Goal: Task Accomplishment & Management: Manage account settings

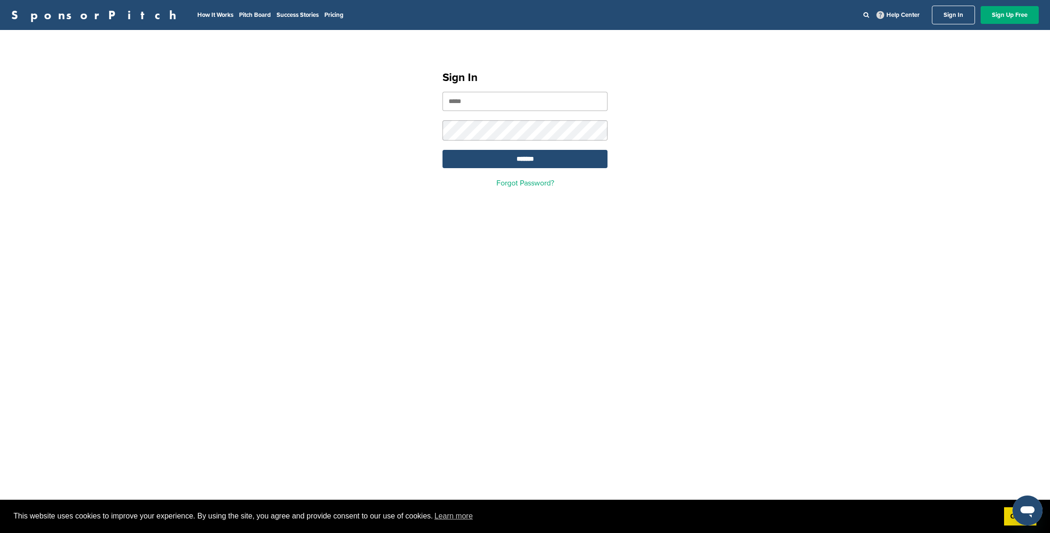
click at [459, 100] on input "email" at bounding box center [524, 101] width 165 height 19
click at [462, 104] on input "email" at bounding box center [524, 101] width 165 height 19
type input "**********"
click at [442, 150] on input "*******" at bounding box center [524, 159] width 165 height 18
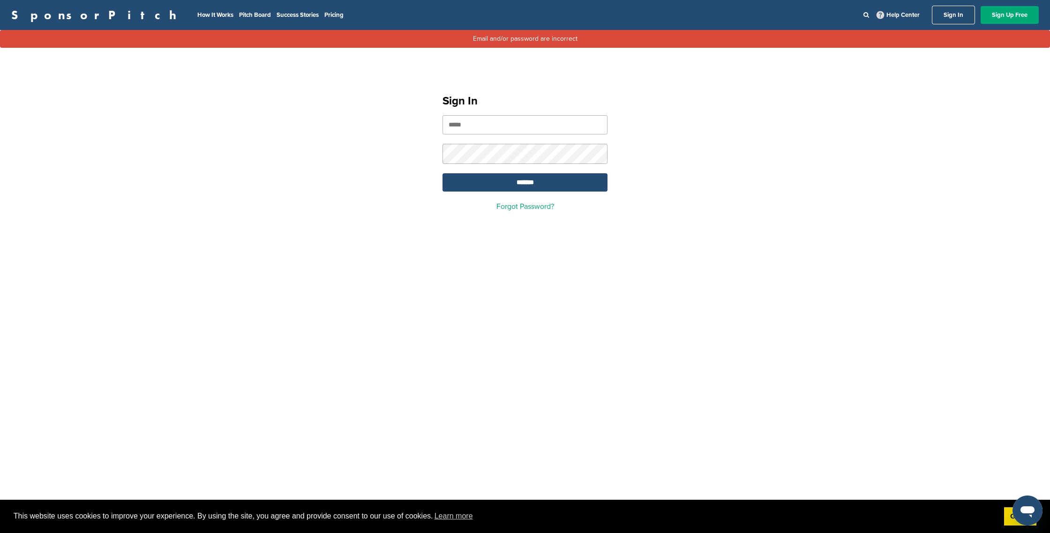
click at [458, 126] on input "email" at bounding box center [524, 124] width 165 height 19
type input "**********"
click at [442, 173] on input "*******" at bounding box center [524, 182] width 165 height 18
click at [527, 187] on input "*******" at bounding box center [524, 182] width 165 height 18
click at [544, 124] on input "**********" at bounding box center [524, 124] width 165 height 19
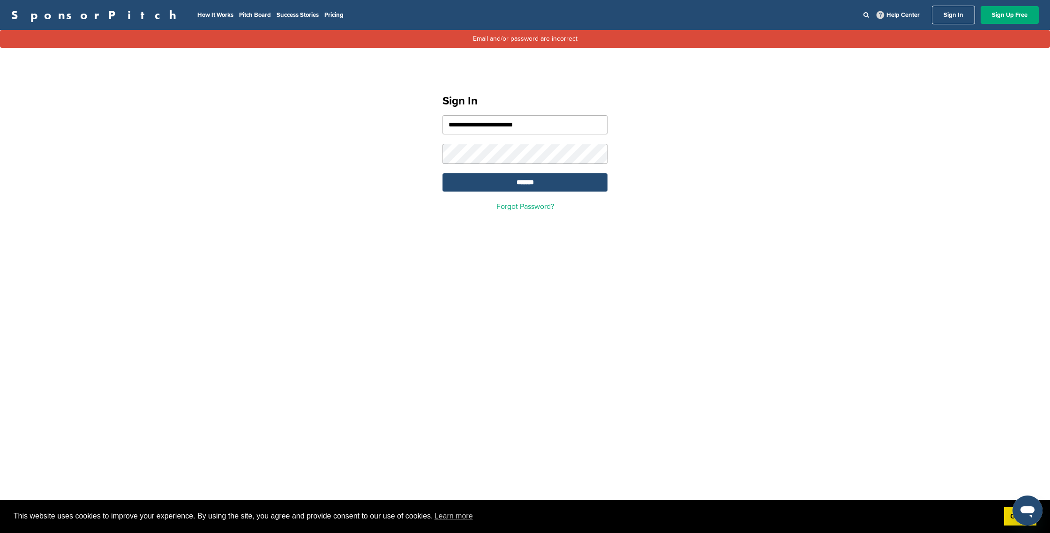
click at [560, 127] on input "**********" at bounding box center [524, 124] width 165 height 19
click at [412, 152] on div "**********" at bounding box center [525, 149] width 1050 height 168
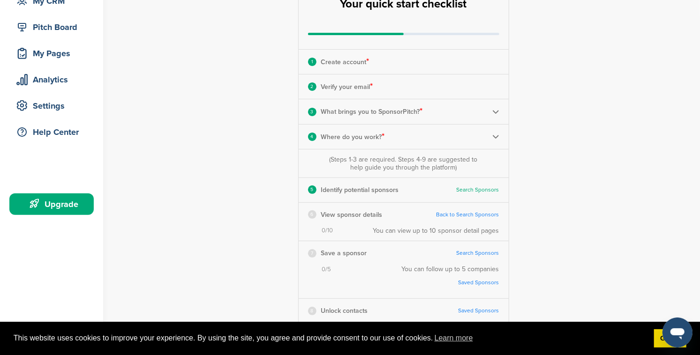
scroll to position [102, 0]
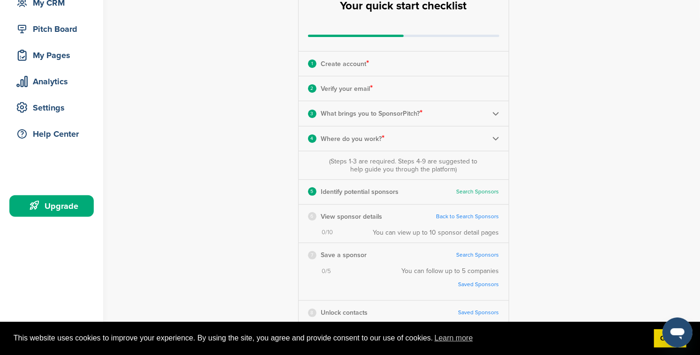
click at [459, 216] on link "Back to Search Sponsors" at bounding box center [467, 216] width 63 height 7
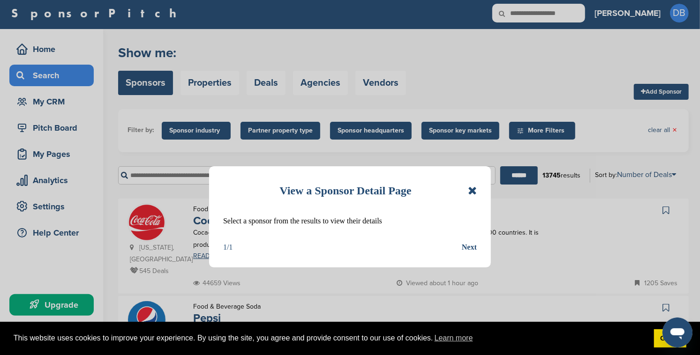
click at [470, 191] on icon at bounding box center [472, 190] width 9 height 11
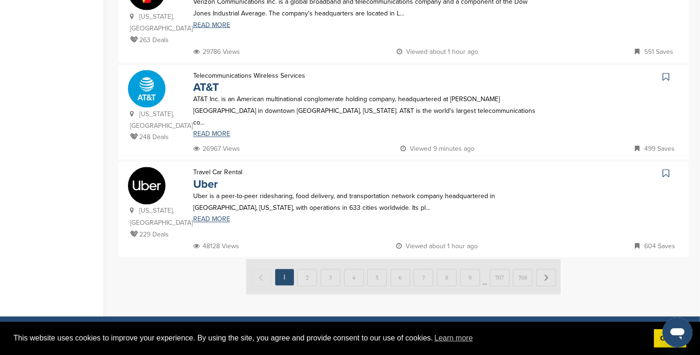
scroll to position [918, 0]
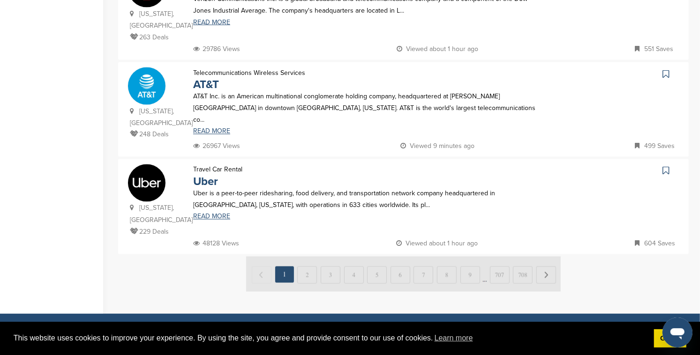
click at [308, 257] on img at bounding box center [403, 274] width 314 height 35
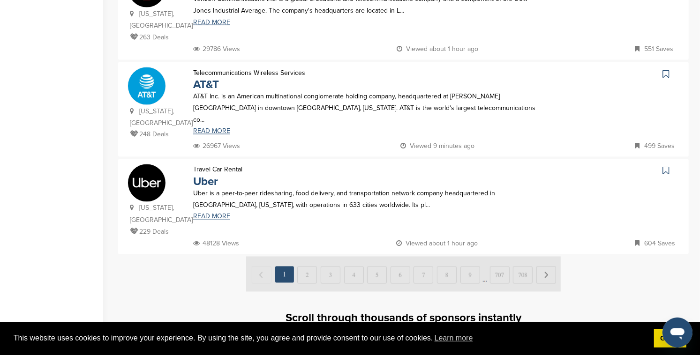
click at [306, 257] on img at bounding box center [403, 274] width 314 height 35
click at [307, 257] on img at bounding box center [403, 274] width 314 height 35
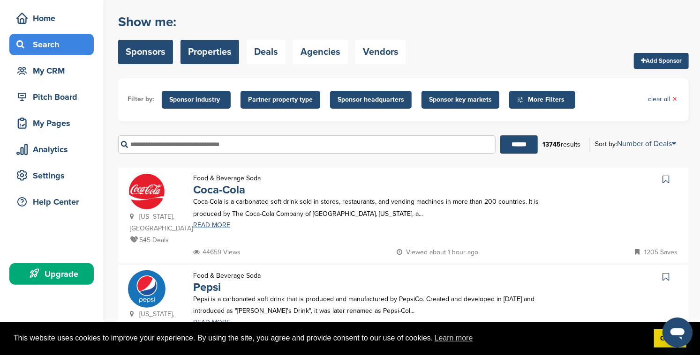
scroll to position [31, 0]
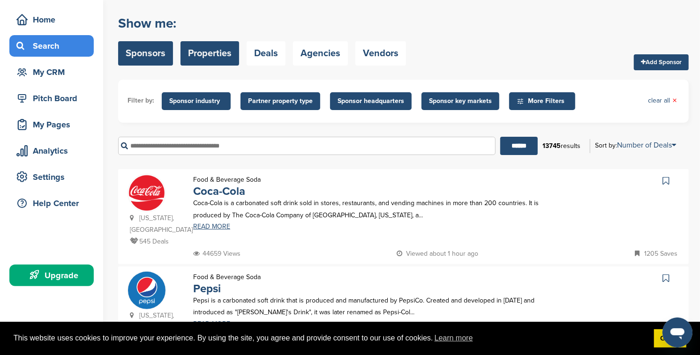
click at [218, 59] on link "Properties" at bounding box center [209, 53] width 59 height 24
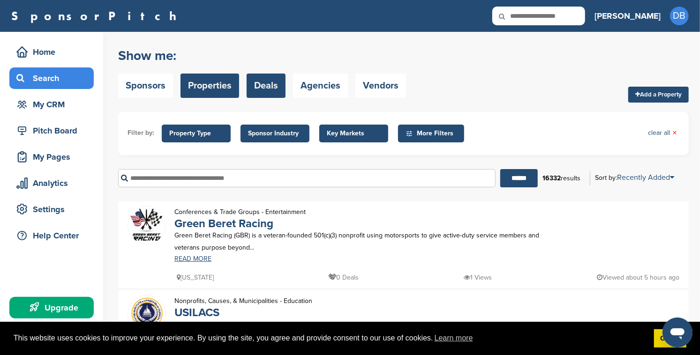
click at [264, 84] on link "Deals" at bounding box center [265, 86] width 39 height 24
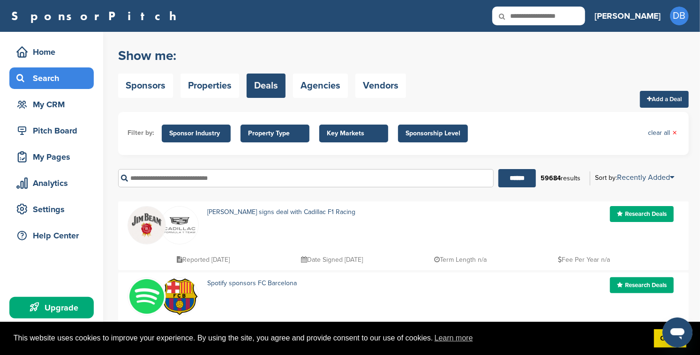
click at [351, 134] on span "Key Markets" at bounding box center [354, 133] width 54 height 10
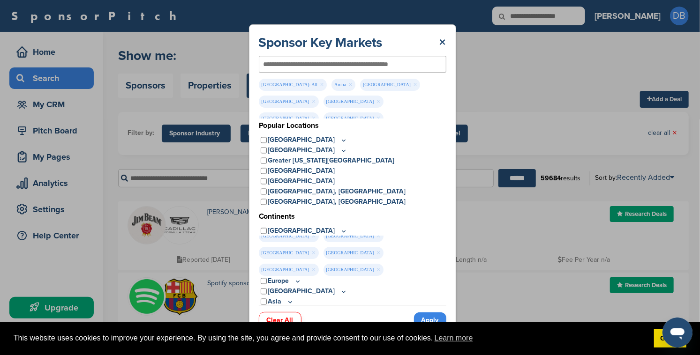
scroll to position [2, 0]
click at [428, 319] on link "Apply" at bounding box center [430, 320] width 32 height 15
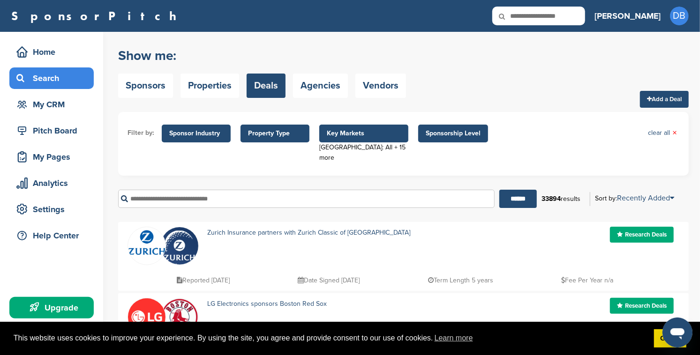
scroll to position [1, 0]
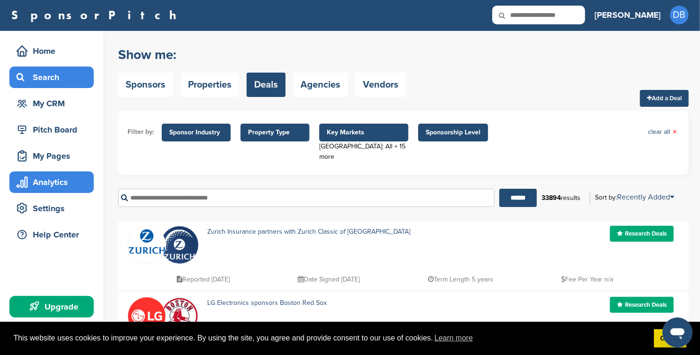
click at [41, 182] on div "Analytics" at bounding box center [54, 182] width 80 height 17
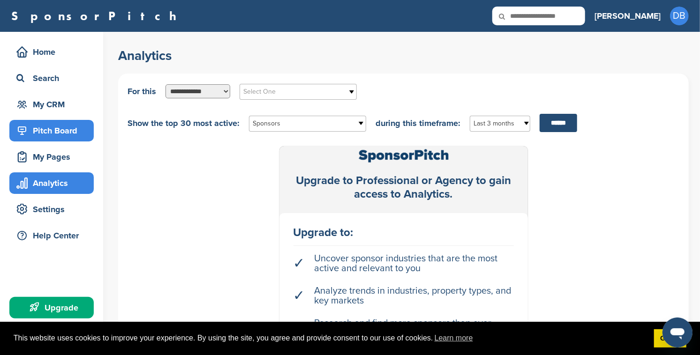
click at [43, 135] on div "Pitch Board" at bounding box center [54, 130] width 80 height 17
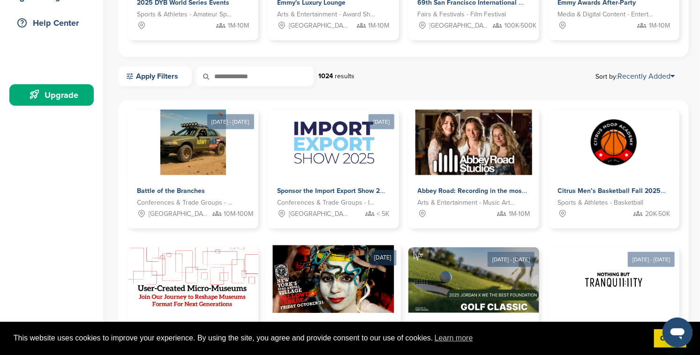
scroll to position [218, 0]
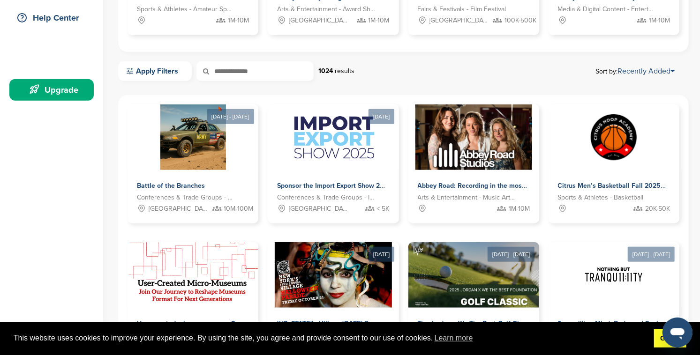
click at [658, 342] on link "Got it!" at bounding box center [670, 338] width 32 height 19
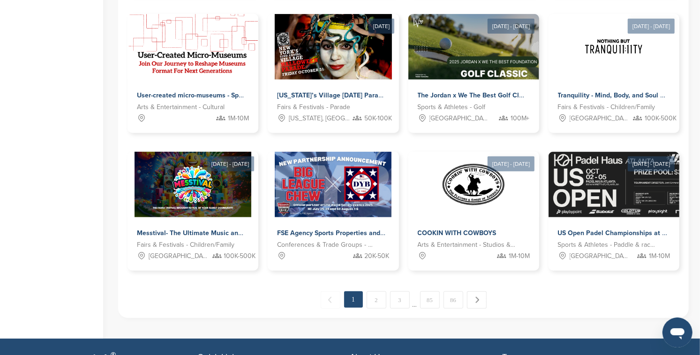
scroll to position [227, 0]
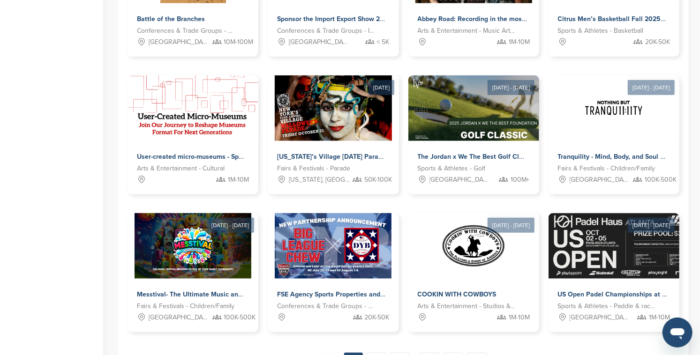
click at [398, 353] on link "3" at bounding box center [400, 361] width 20 height 17
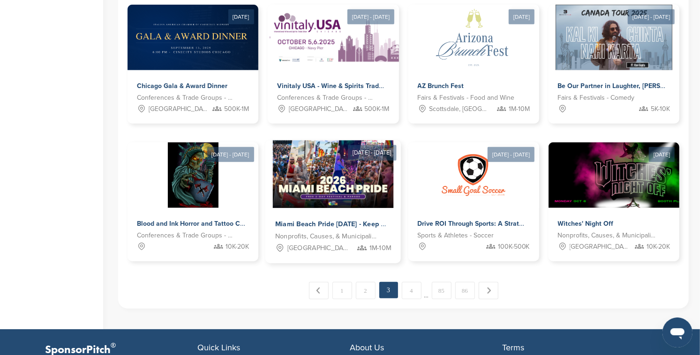
scroll to position [459, 0]
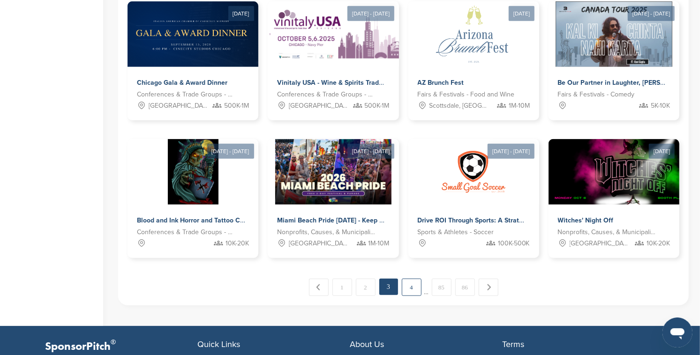
click at [412, 286] on link "4" at bounding box center [412, 287] width 20 height 17
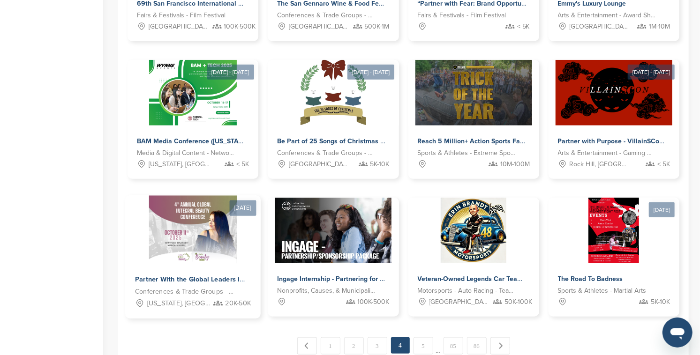
scroll to position [403, 0]
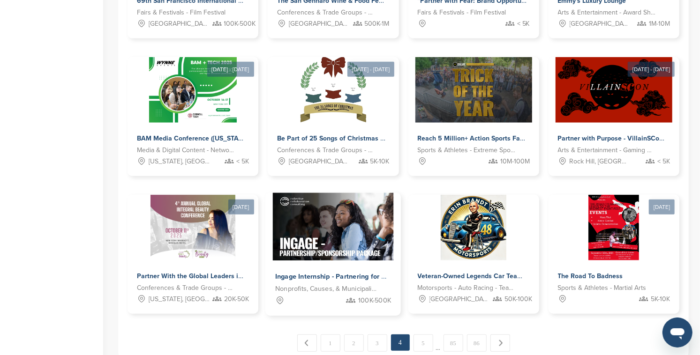
click at [314, 277] on span "Ingage Internship - Partnering for Success" at bounding box center [340, 277] width 131 height 8
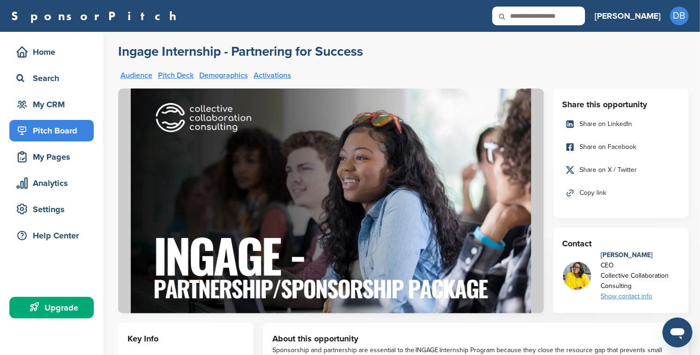
click div "Pitch Board"
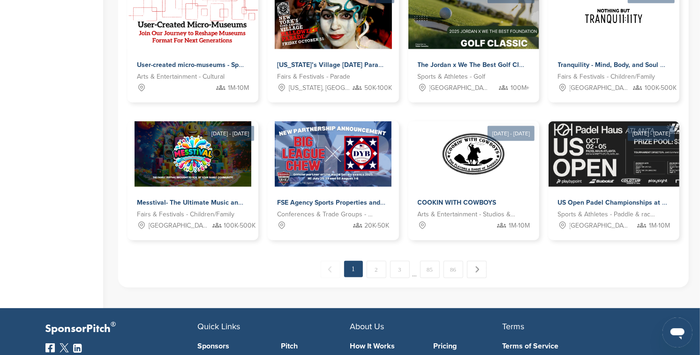
scroll to position [478, 0]
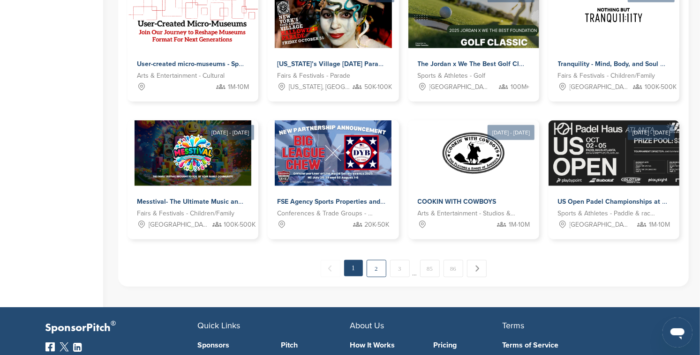
click at [376, 267] on link "2" at bounding box center [376, 268] width 20 height 17
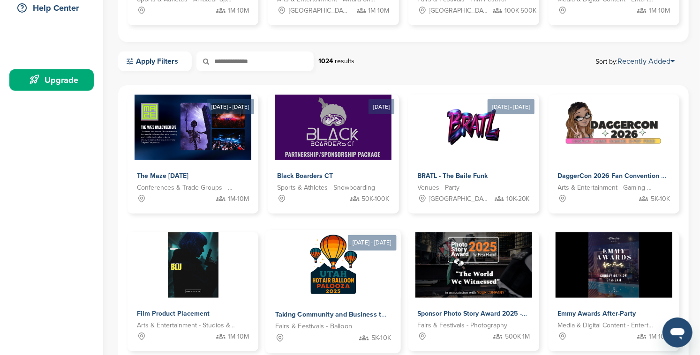
scroll to position [234, 0]
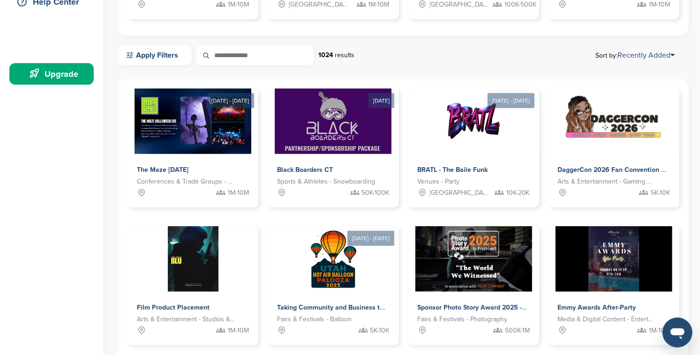
click at [174, 57] on link "Apply Filters" at bounding box center [155, 55] width 74 height 20
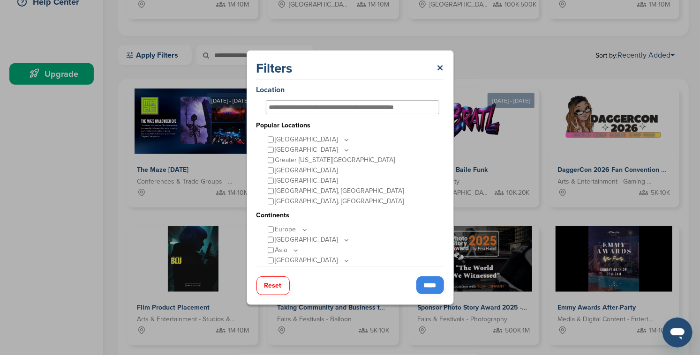
click at [425, 284] on input "*****" at bounding box center [430, 285] width 28 height 18
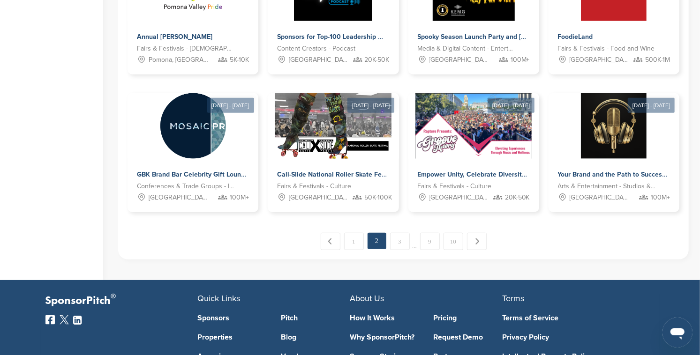
scroll to position [516, 0]
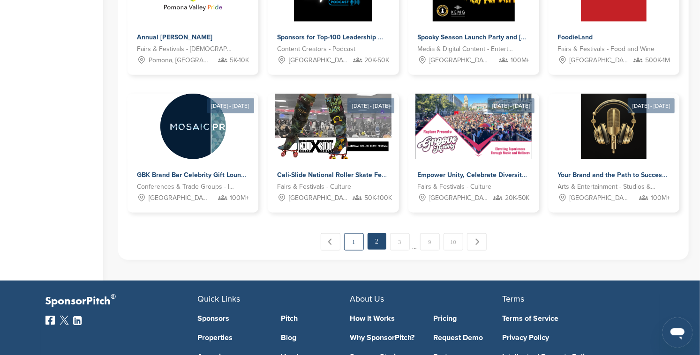
click at [358, 238] on link "1" at bounding box center [354, 241] width 20 height 17
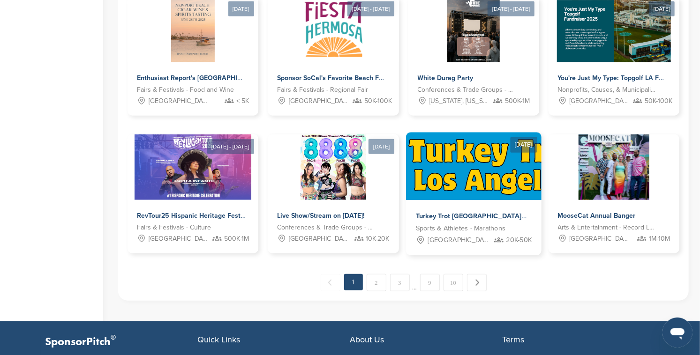
scroll to position [500, 0]
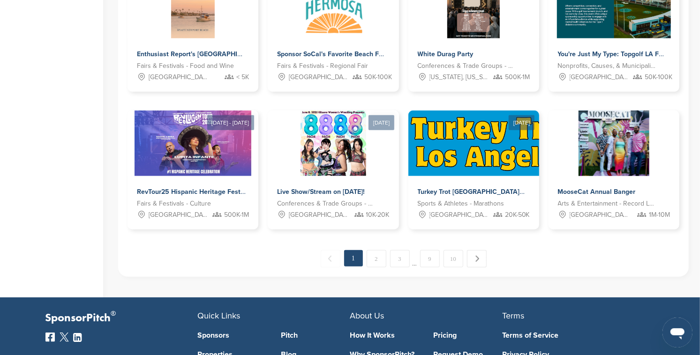
click at [380, 261] on link "2" at bounding box center [376, 258] width 20 height 17
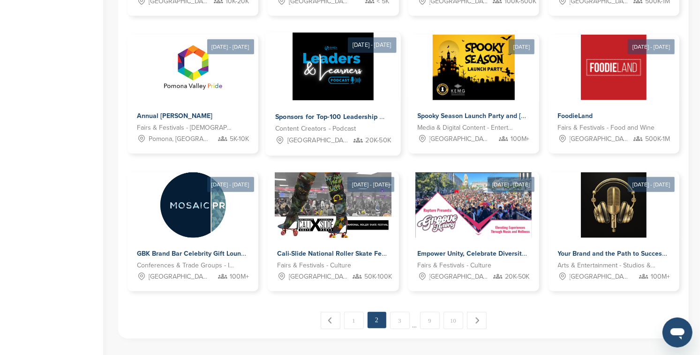
scroll to position [442, 0]
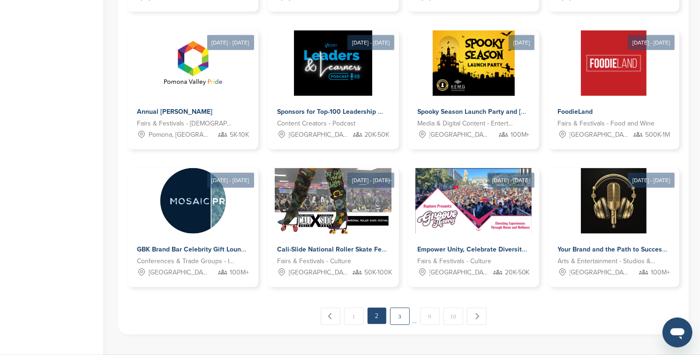
click at [399, 318] on link "3" at bounding box center [400, 316] width 20 height 17
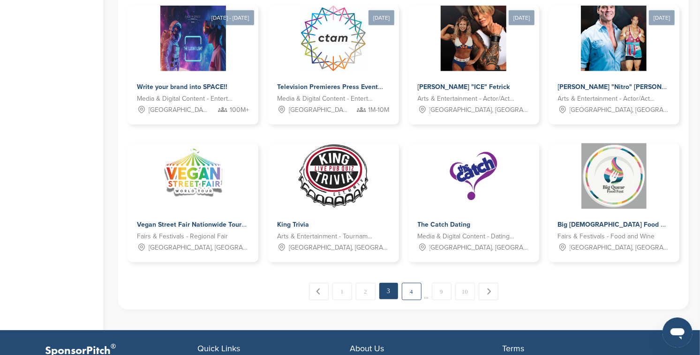
scroll to position [465, 0]
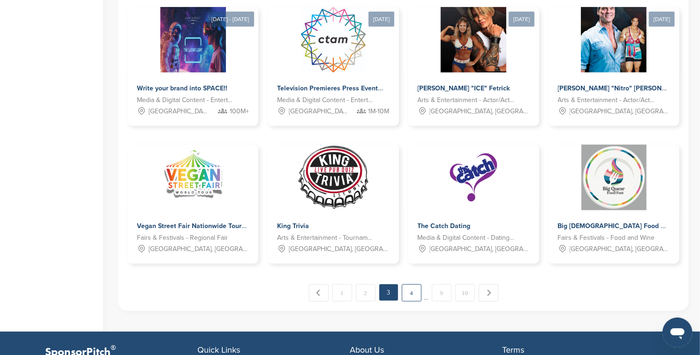
click at [412, 291] on link "4" at bounding box center [412, 292] width 20 height 17
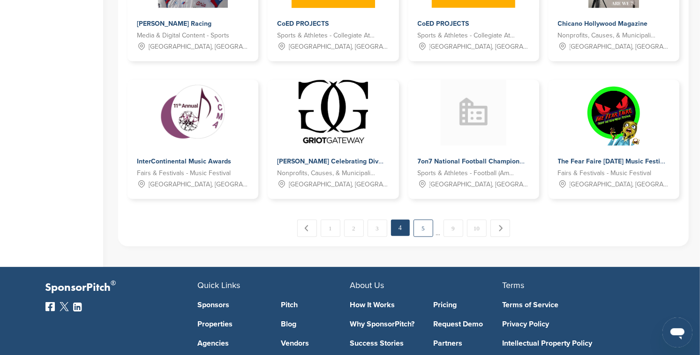
scroll to position [532, 0]
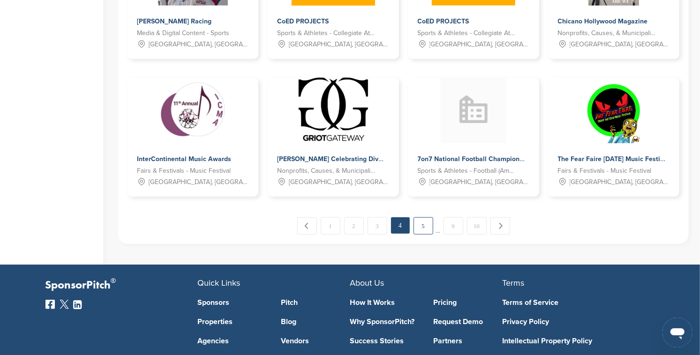
click at [423, 228] on link "5" at bounding box center [423, 225] width 20 height 17
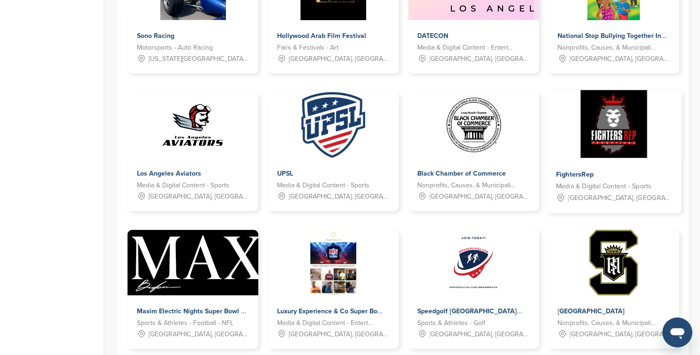
scroll to position [381, 0]
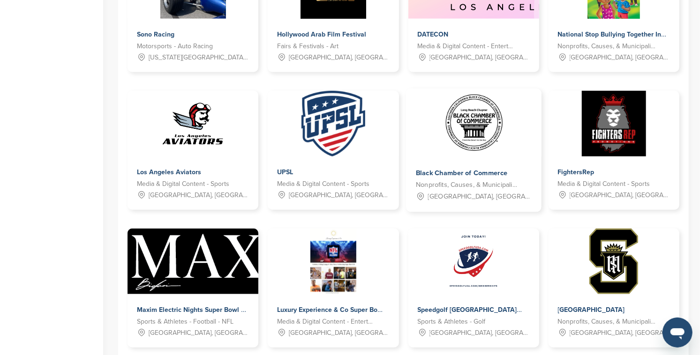
click at [461, 145] on img at bounding box center [473, 123] width 70 height 68
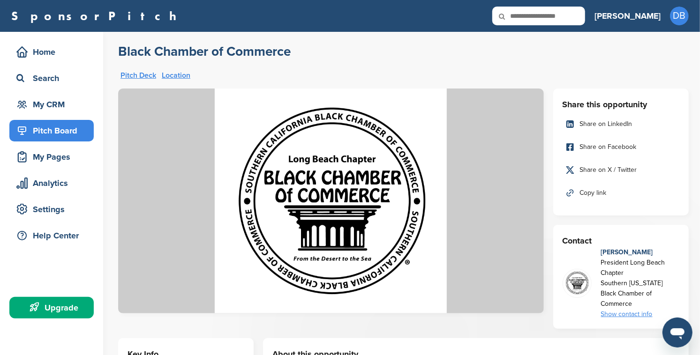
click at [75, 133] on div "Pitch Board" at bounding box center [54, 130] width 80 height 17
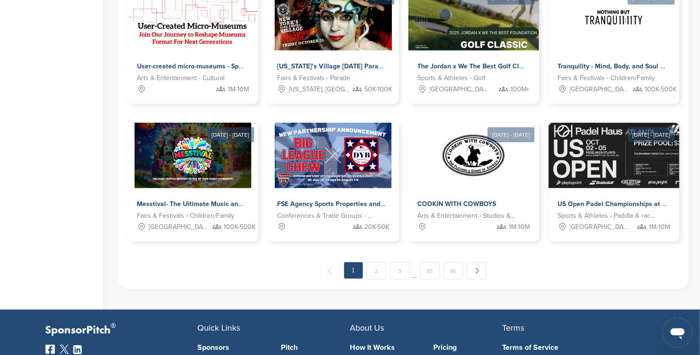
scroll to position [473, 0]
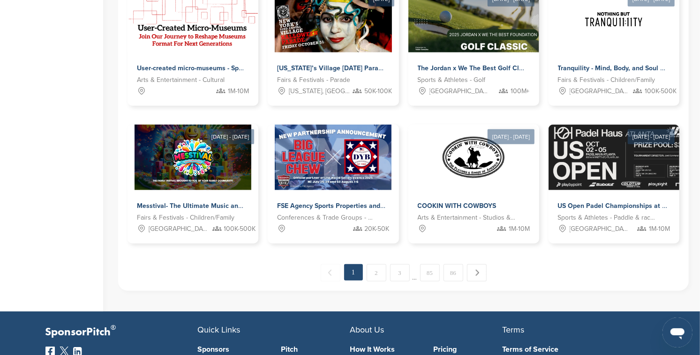
click at [480, 275] on link "Next →" at bounding box center [477, 272] width 20 height 17
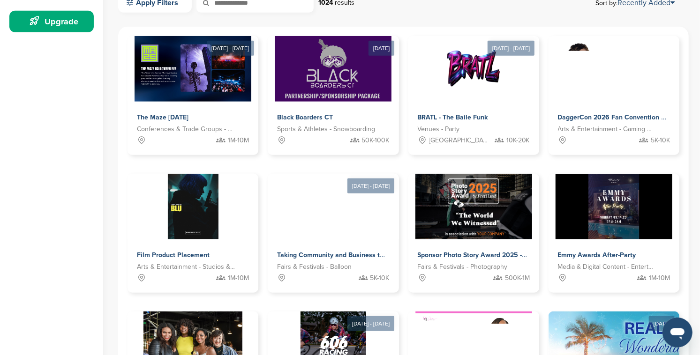
scroll to position [287, 0]
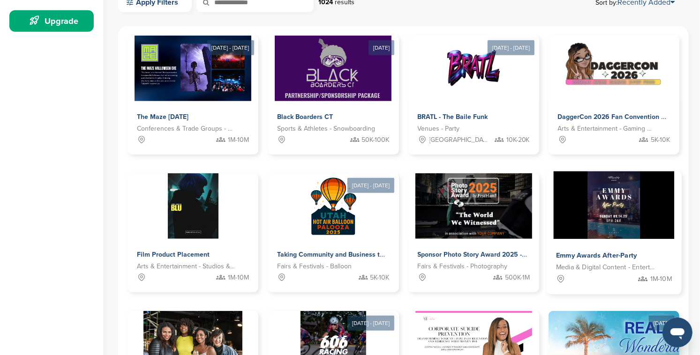
click at [596, 256] on span "Emmy Awards After-Party" at bounding box center [596, 256] width 81 height 8
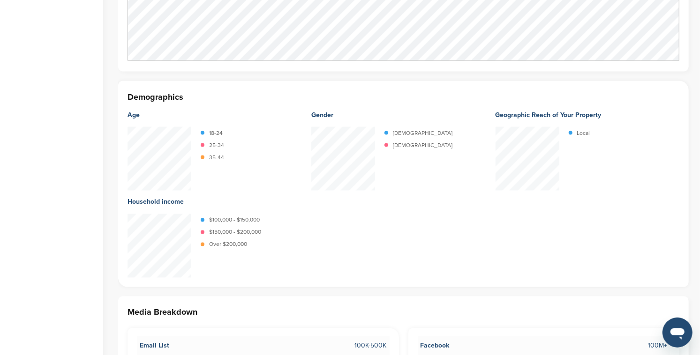
scroll to position [880, 0]
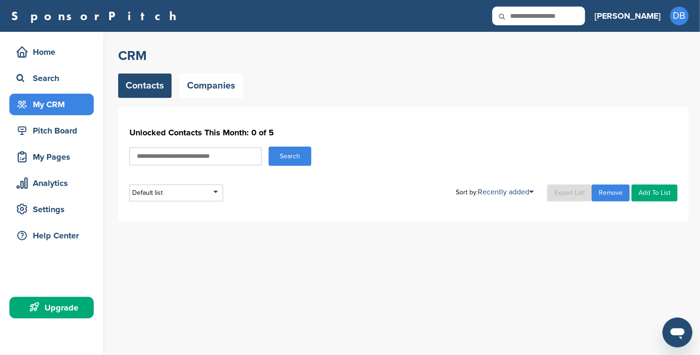
click at [59, 309] on div "Upgrade" at bounding box center [54, 307] width 80 height 17
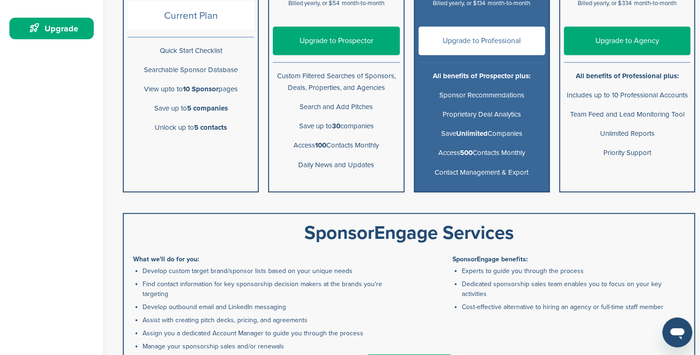
scroll to position [280, 0]
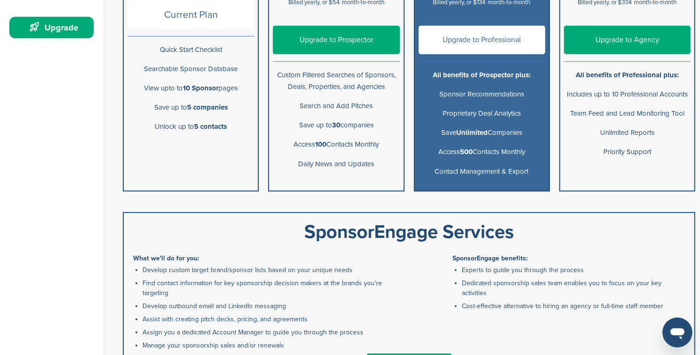
click at [340, 44] on link "Upgrade to Prospector" at bounding box center [336, 40] width 127 height 29
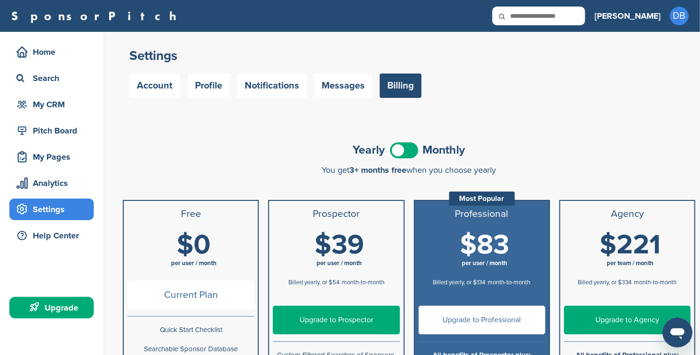
click at [410, 149] on span at bounding box center [404, 150] width 28 height 16
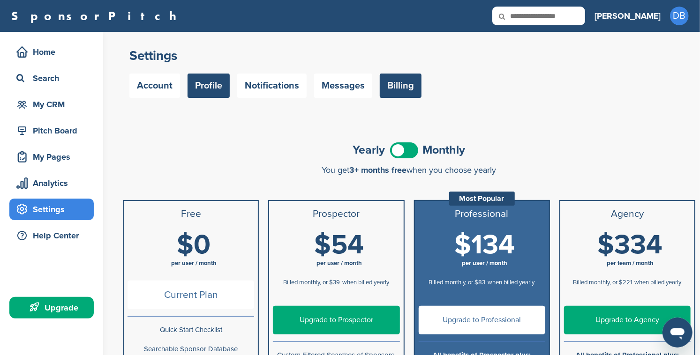
click at [201, 84] on link "Profile" at bounding box center [208, 86] width 42 height 24
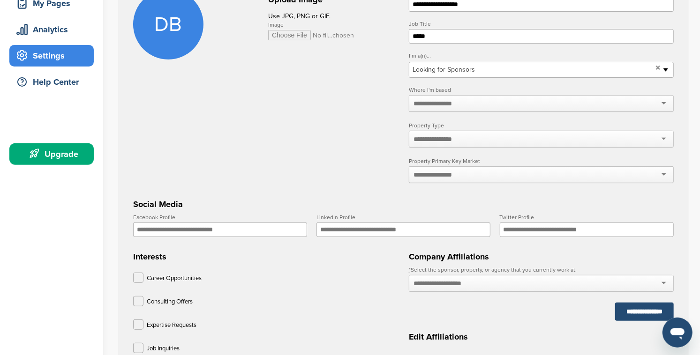
scroll to position [156, 0]
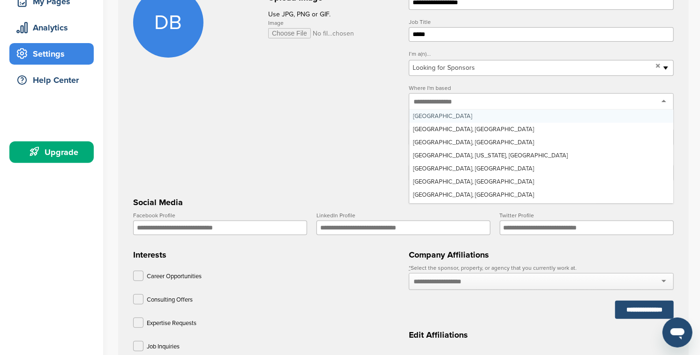
click at [448, 102] on input "text" at bounding box center [438, 101] width 50 height 8
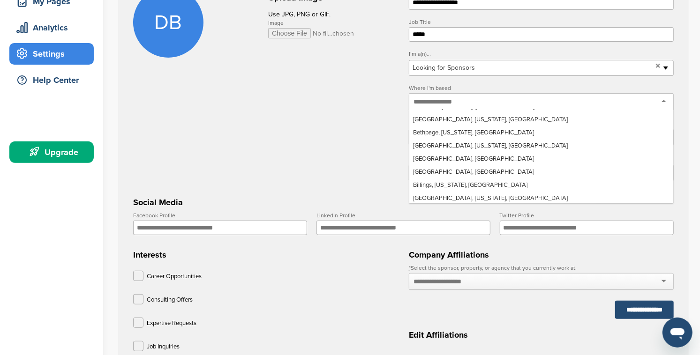
click at [427, 101] on input "text" at bounding box center [438, 101] width 50 height 8
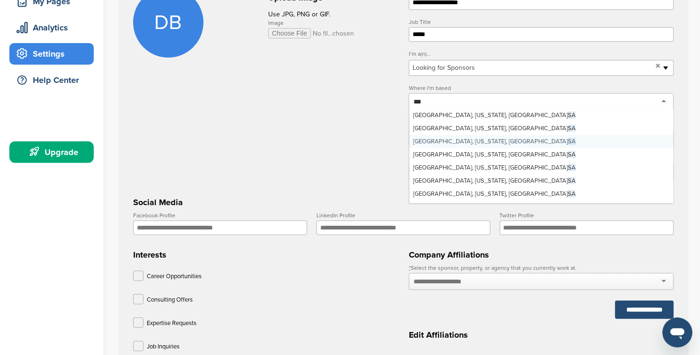
scroll to position [0, 0]
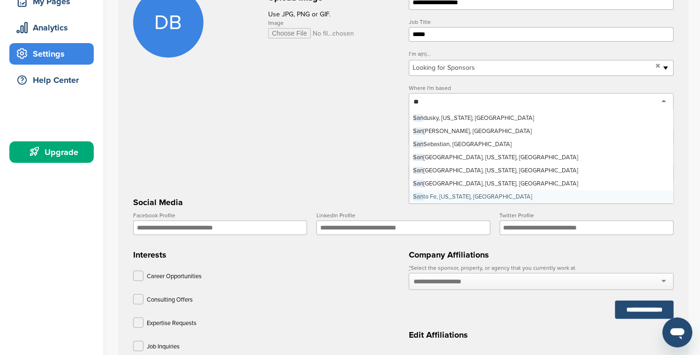
type input "*"
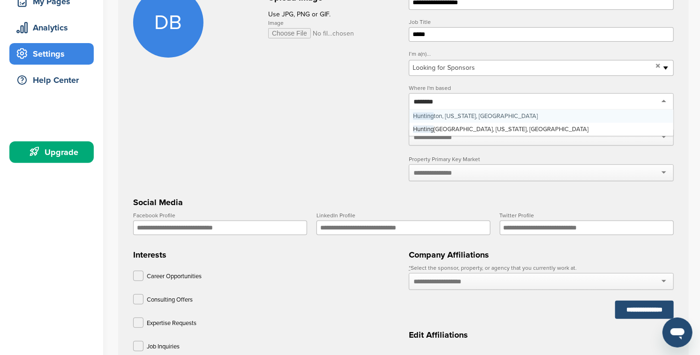
type input "*********"
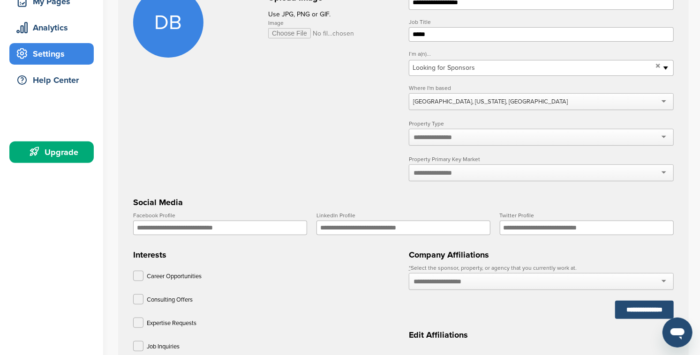
click at [450, 138] on input "text" at bounding box center [438, 137] width 50 height 8
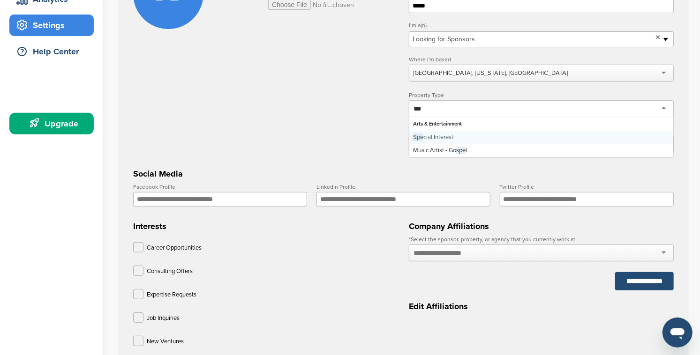
type input "****"
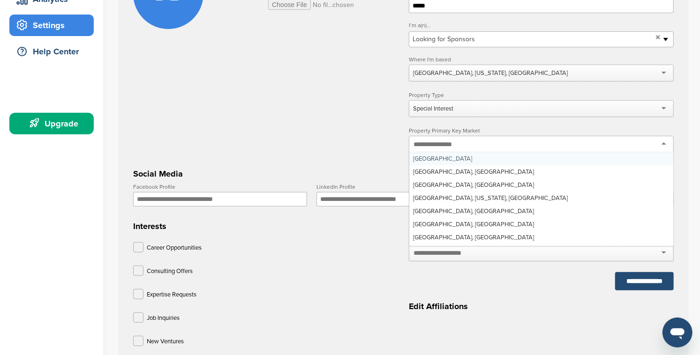
click at [470, 148] on div at bounding box center [541, 144] width 265 height 17
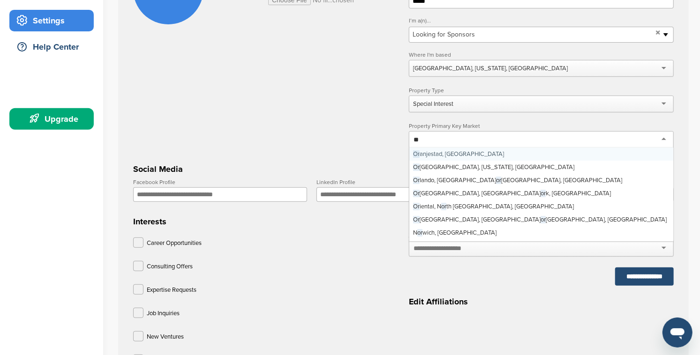
type input "*"
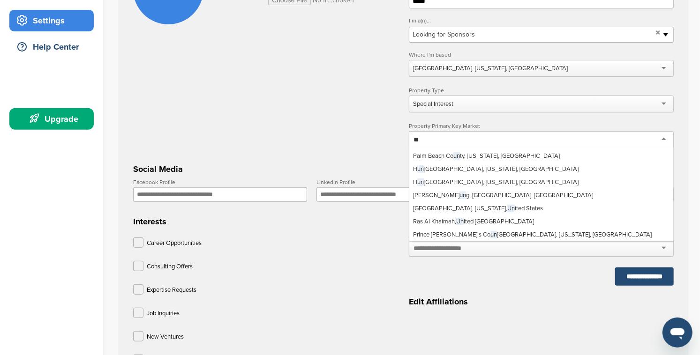
scroll to position [0, 0]
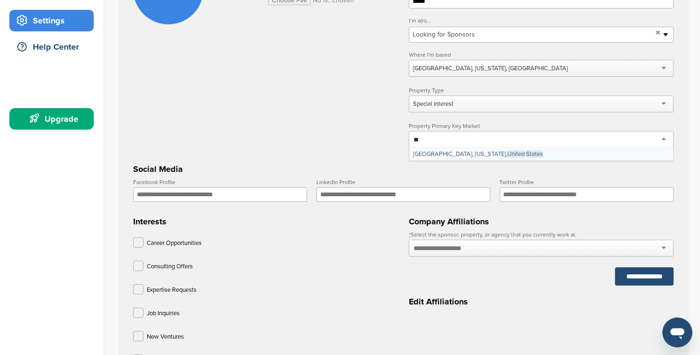
type input "*"
type input "******"
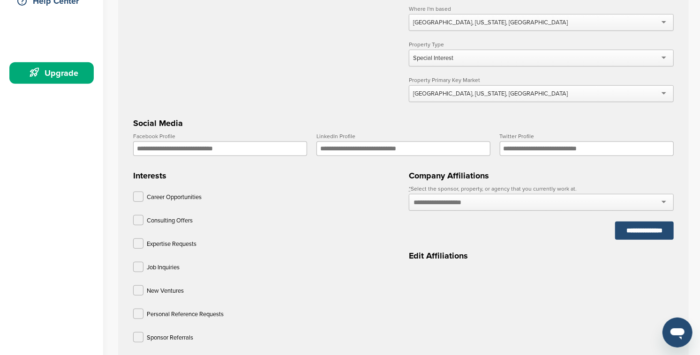
scroll to position [238, 0]
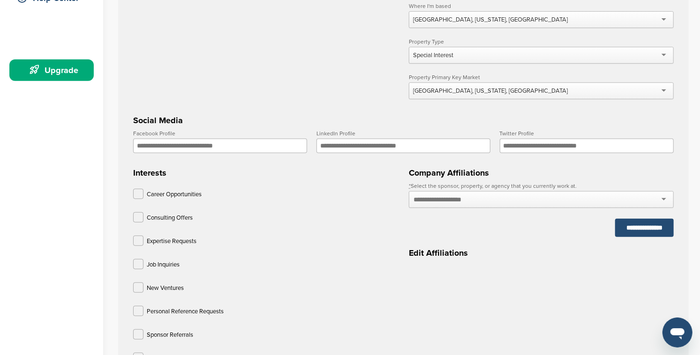
click at [457, 204] on input "text" at bounding box center [447, 199] width 68 height 8
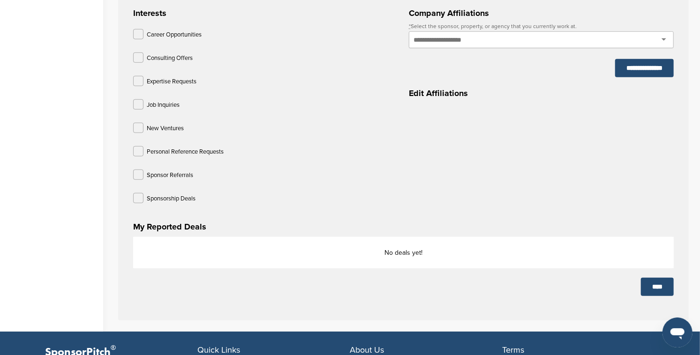
scroll to position [397, 0]
click at [139, 201] on label at bounding box center [138, 199] width 10 height 10
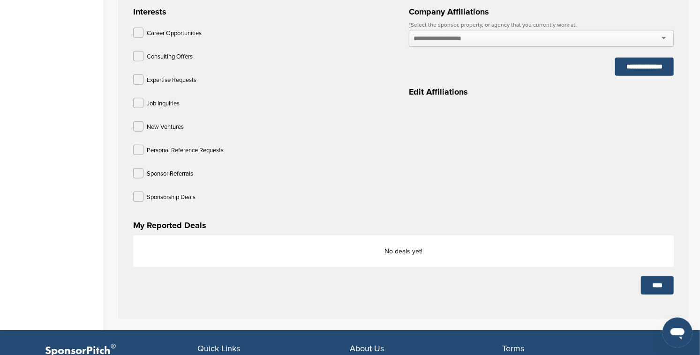
drag, startPoint x: 138, startPoint y: 177, endPoint x: 151, endPoint y: 198, distance: 24.8
click at [138, 177] on label at bounding box center [138, 173] width 10 height 10
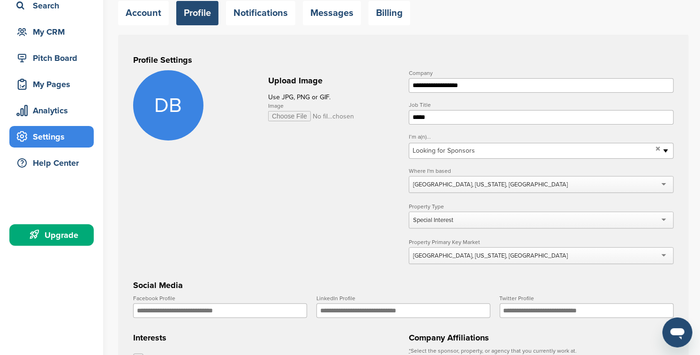
scroll to position [65, 0]
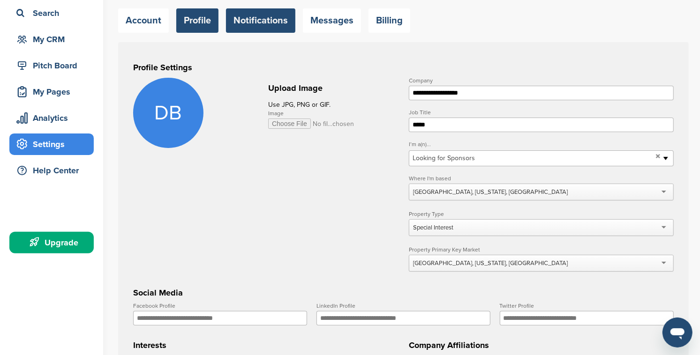
click at [268, 20] on link "Notifications" at bounding box center [260, 20] width 69 height 24
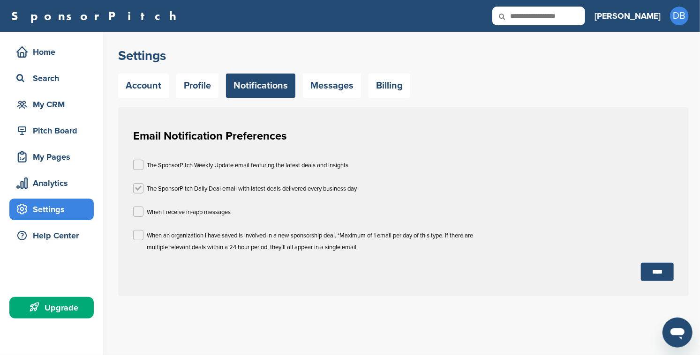
click at [139, 191] on label at bounding box center [138, 188] width 10 height 10
click at [658, 273] on input "****" at bounding box center [657, 272] width 33 height 18
click at [328, 89] on link "Messages" at bounding box center [332, 86] width 58 height 24
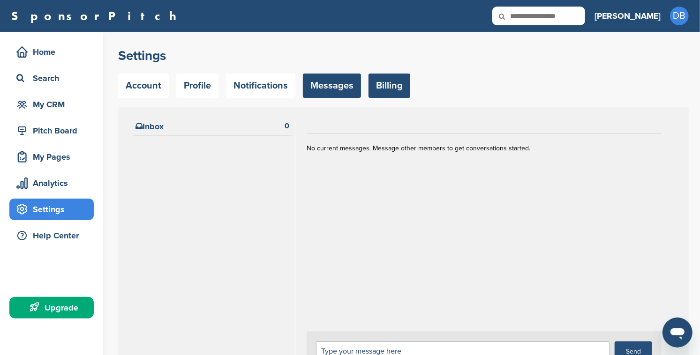
click at [378, 90] on link "Billing" at bounding box center [389, 86] width 42 height 24
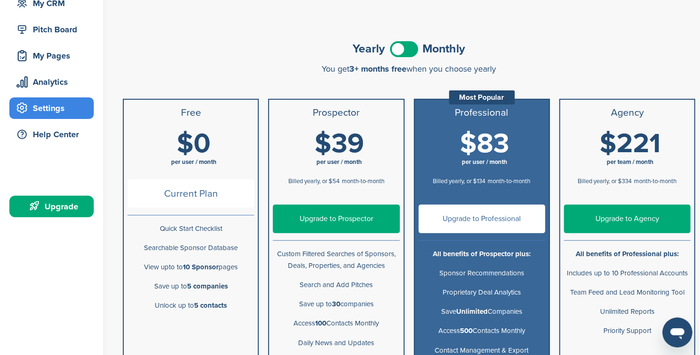
scroll to position [96, 0]
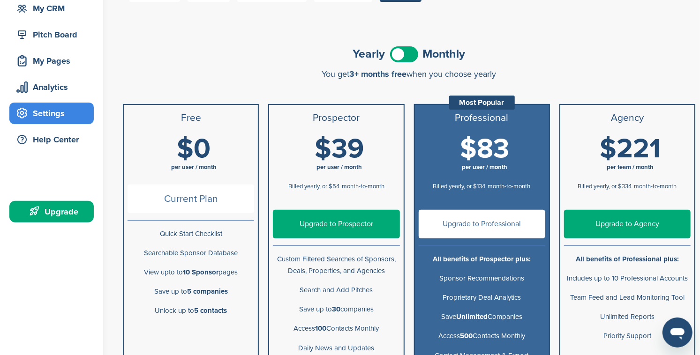
click at [413, 55] on span at bounding box center [404, 54] width 28 height 16
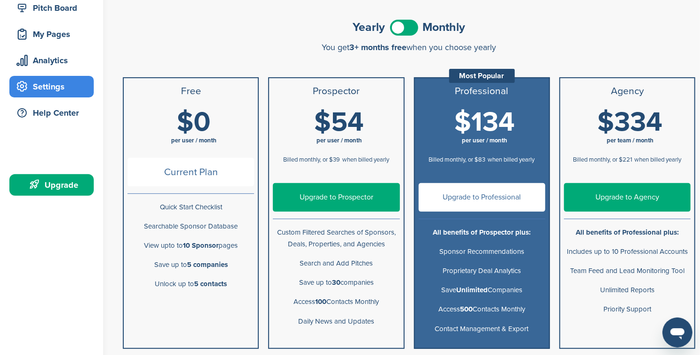
click at [371, 121] on h1 "$54 per user / month" at bounding box center [339, 129] width 127 height 42
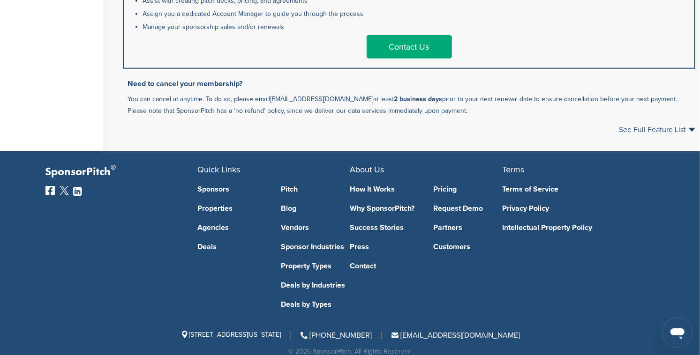
scroll to position [600, 0]
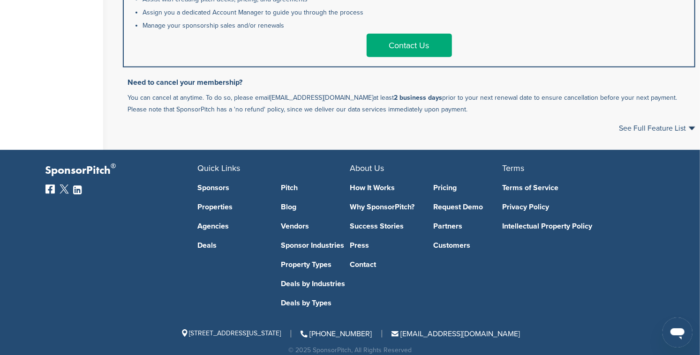
click at [214, 203] on link "Properties" at bounding box center [232, 206] width 69 height 7
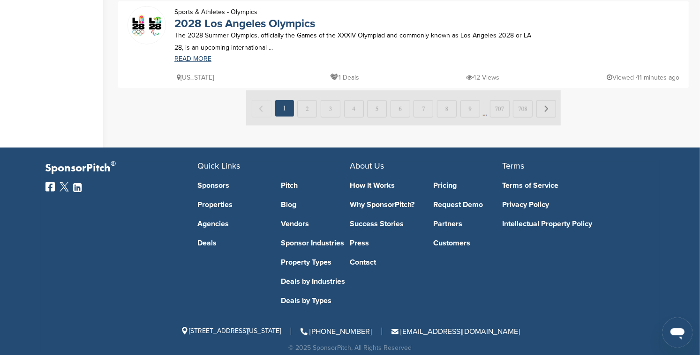
scroll to position [565, 0]
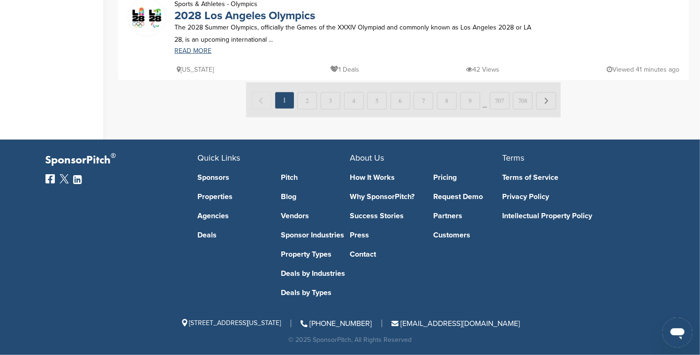
click at [215, 233] on link "Deals" at bounding box center [232, 234] width 69 height 7
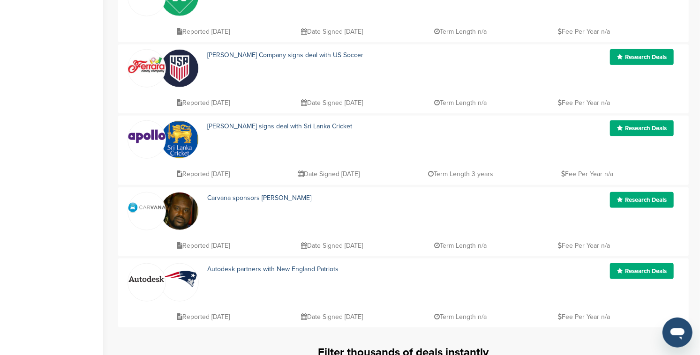
scroll to position [591, 0]
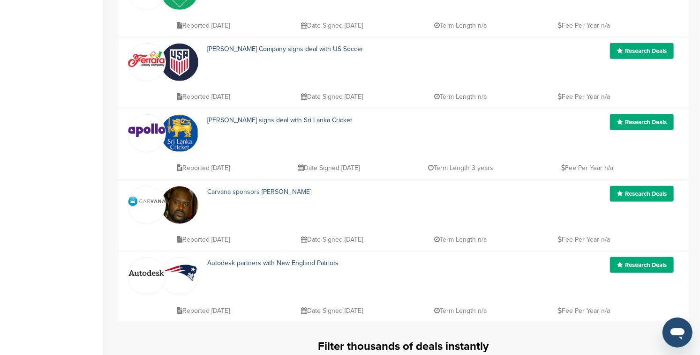
click at [276, 194] on link "Carvana sponsors Shaquille O'Neal" at bounding box center [259, 192] width 104 height 8
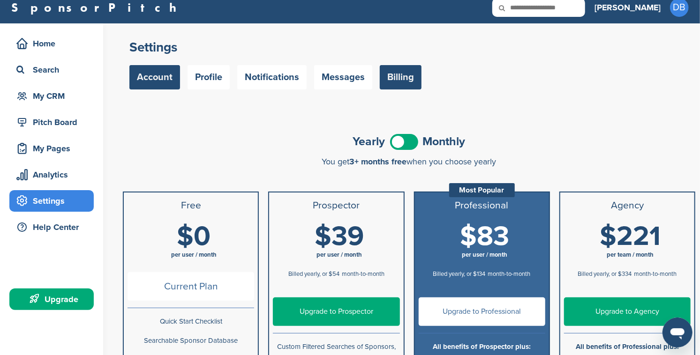
scroll to position [18, 0]
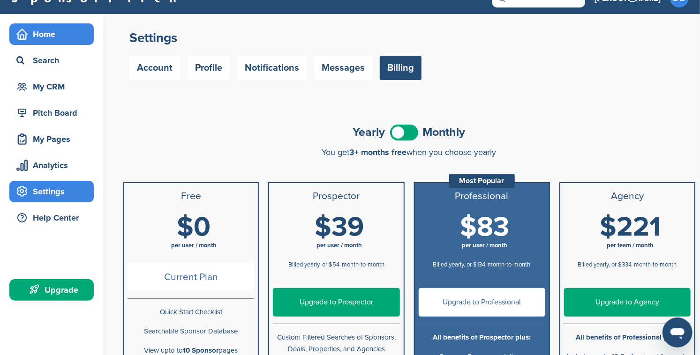
click at [37, 33] on div "Home" at bounding box center [54, 34] width 80 height 17
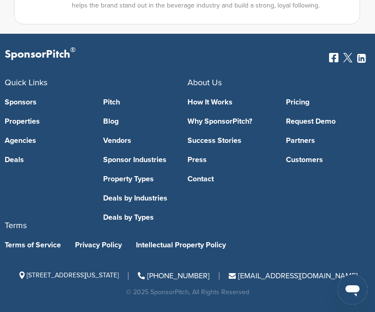
scroll to position [1800, 0]
